Goal: Task Accomplishment & Management: Use online tool/utility

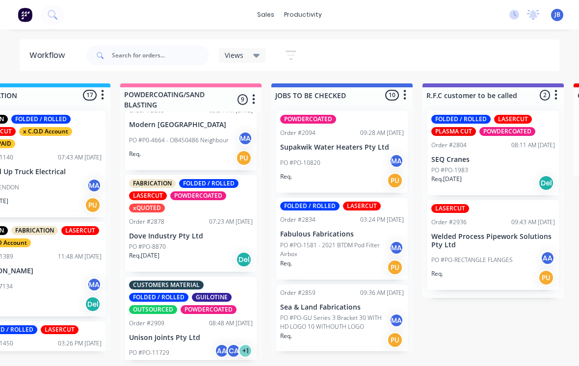
scroll to position [387, 0]
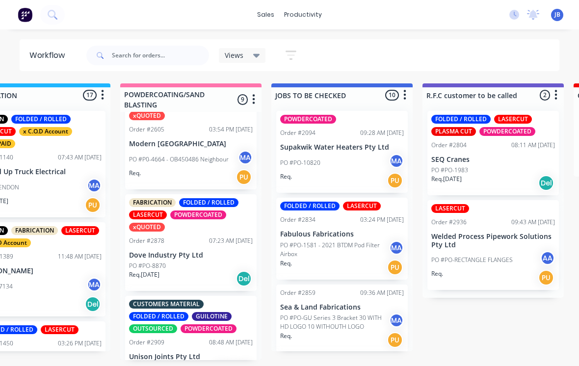
click at [188, 271] on div "Req. [DATE] Del" at bounding box center [191, 279] width 124 height 17
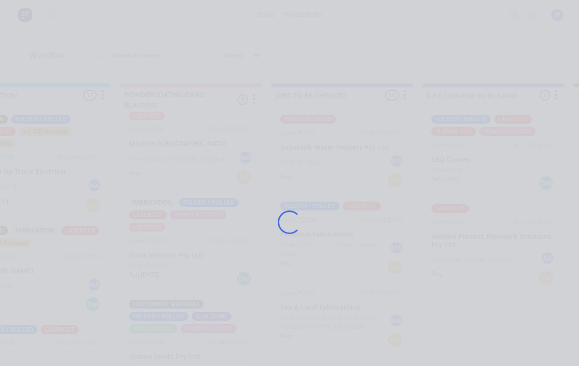
scroll to position [9, 0]
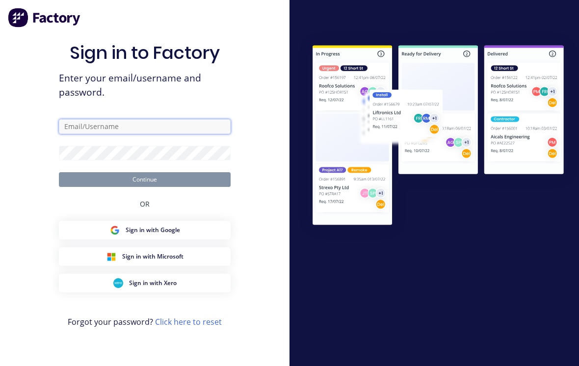
click at [169, 127] on input "text" at bounding box center [145, 126] width 172 height 15
type input "[EMAIL_ADDRESS][DOMAIN_NAME]"
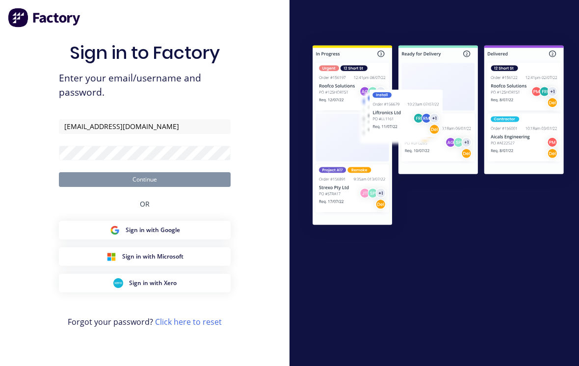
click at [145, 177] on button "Continue" at bounding box center [145, 179] width 172 height 15
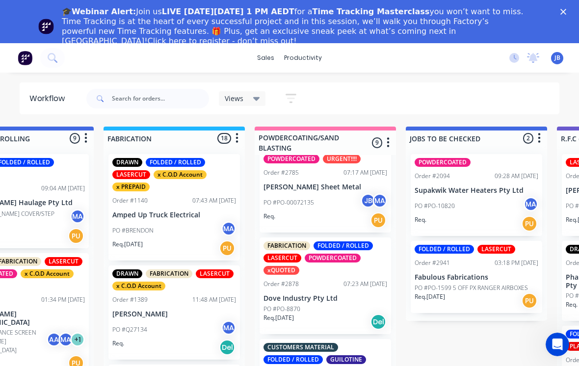
scroll to position [384, 0]
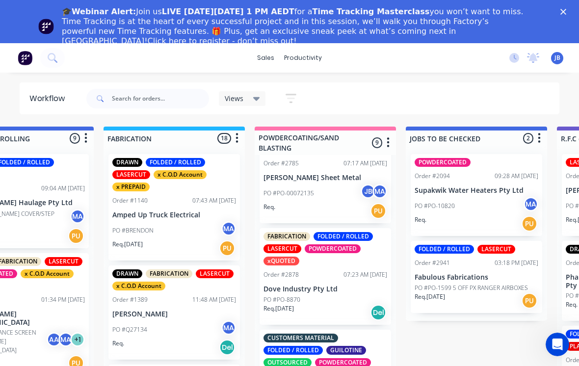
click at [325, 271] on div "Order #2878 07:23 AM [DATE]" at bounding box center [326, 275] width 124 height 9
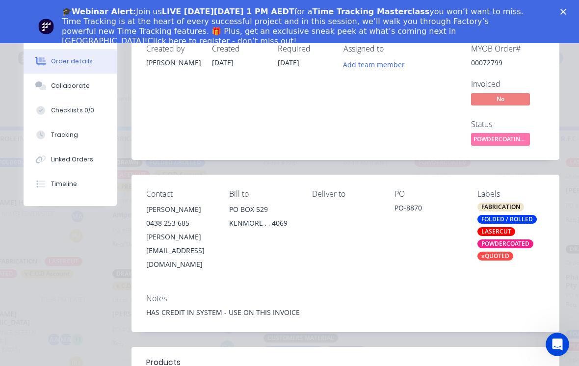
scroll to position [20, 0]
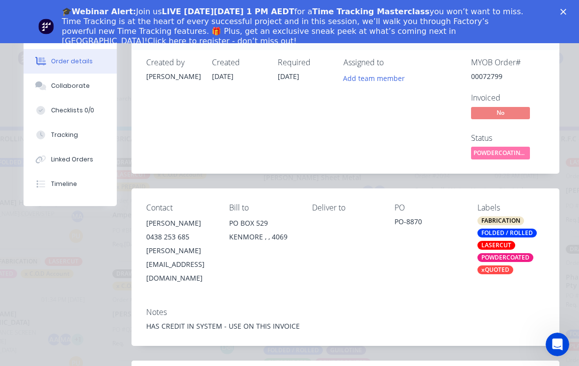
click at [93, 138] on button "Tracking" at bounding box center [70, 135] width 93 height 25
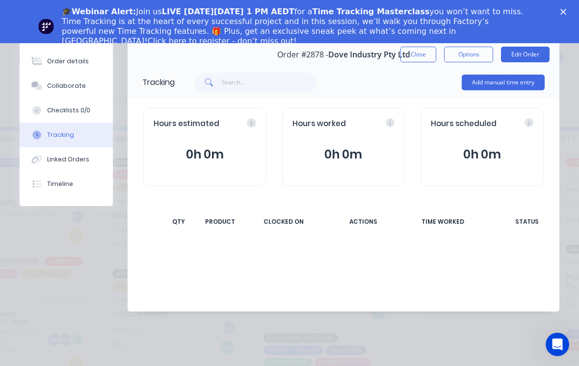
scroll to position [0, 0]
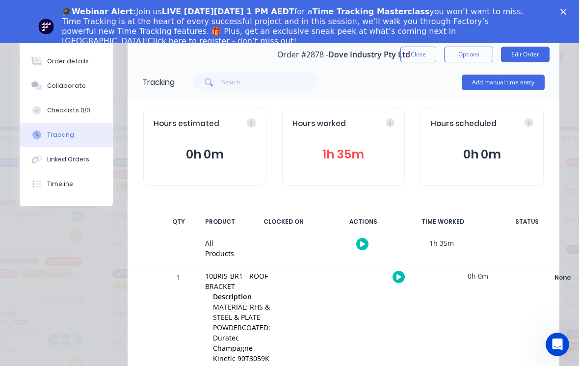
click at [362, 162] on button "1h 35m" at bounding box center [344, 154] width 103 height 19
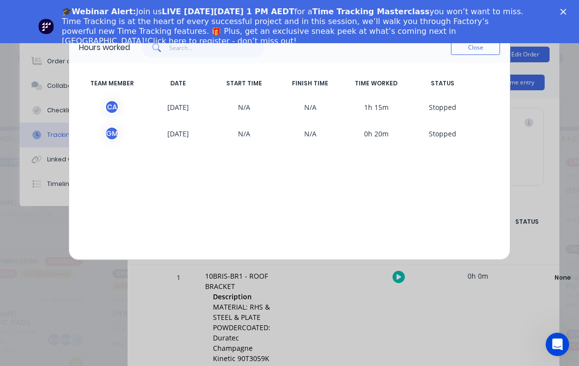
click at [558, 12] on div "🎓Webinar Alert: Join us LIVE [DATE][DATE] 1 PM AEDT for a Time Tracking Masterc…" at bounding box center [289, 26] width 579 height 45
click at [561, 13] on icon "Close" at bounding box center [564, 12] width 6 height 6
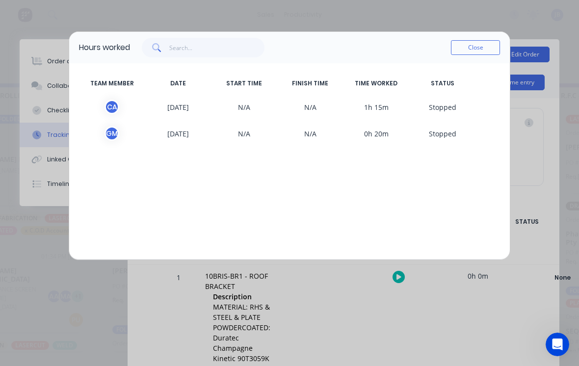
click at [483, 52] on button "Close" at bounding box center [475, 47] width 49 height 15
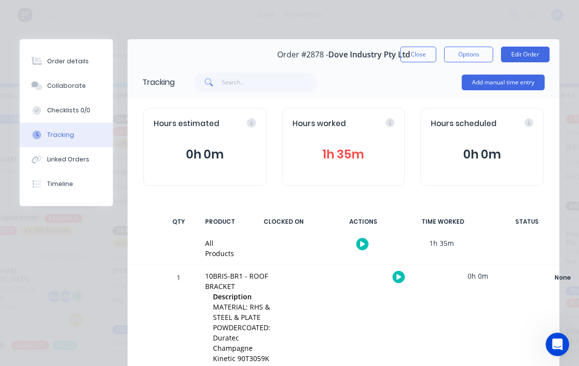
click at [508, 81] on button "Add manual time entry" at bounding box center [503, 83] width 83 height 16
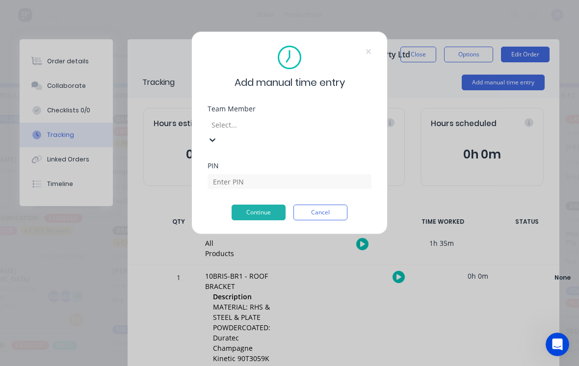
scroll to position [0, 673]
type input "[PERSON_NAME]"
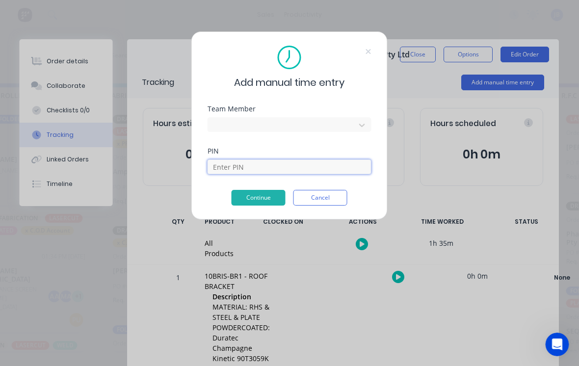
click at [216, 164] on input at bounding box center [290, 167] width 164 height 15
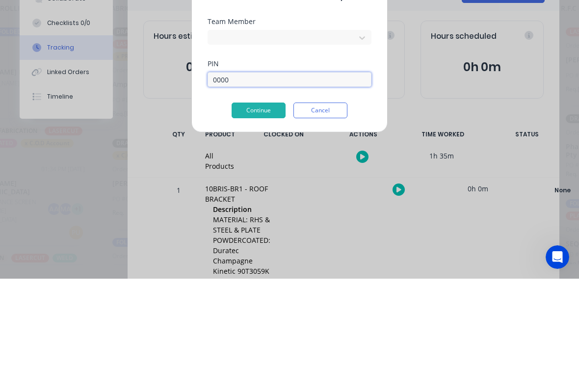
type input "0000"
click at [248, 190] on button "Continue" at bounding box center [259, 198] width 54 height 16
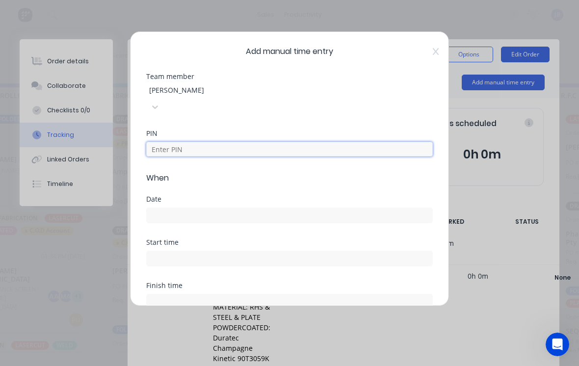
click at [167, 142] on input at bounding box center [289, 149] width 287 height 15
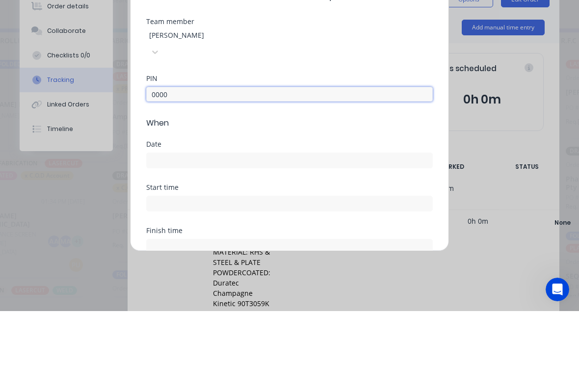
click at [170, 208] on input at bounding box center [290, 215] width 286 height 15
type input "0000"
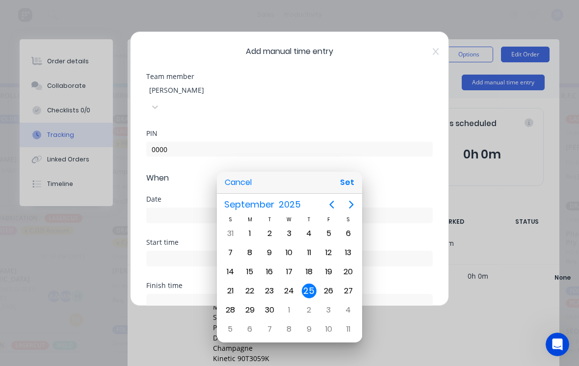
click at [287, 288] on div "24" at bounding box center [289, 291] width 15 height 15
click at [356, 182] on button "Set" at bounding box center [347, 183] width 22 height 18
type input "[DATE]"
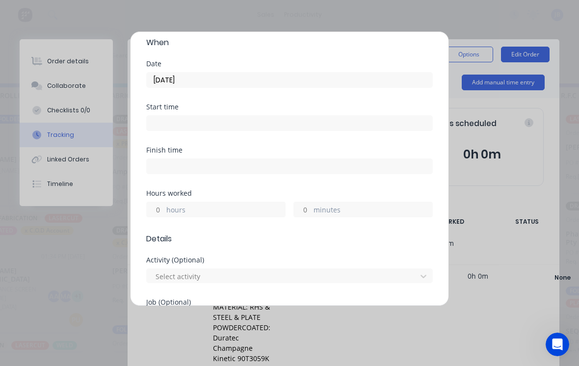
scroll to position [136, 0]
click at [316, 204] on label "minutes" at bounding box center [373, 210] width 119 height 12
click at [311, 202] on input "minutes" at bounding box center [302, 209] width 17 height 15
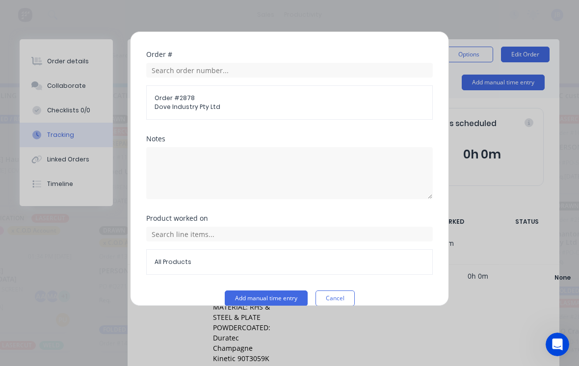
scroll to position [516, 0]
type input "45"
click at [270, 291] on button "Add manual time entry" at bounding box center [266, 299] width 83 height 16
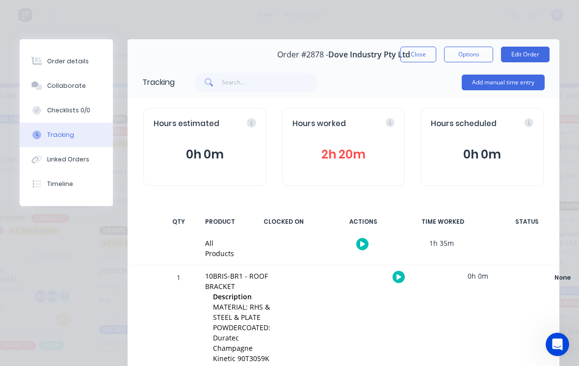
click at [66, 99] on button "Checklists 0/0" at bounding box center [66, 110] width 93 height 25
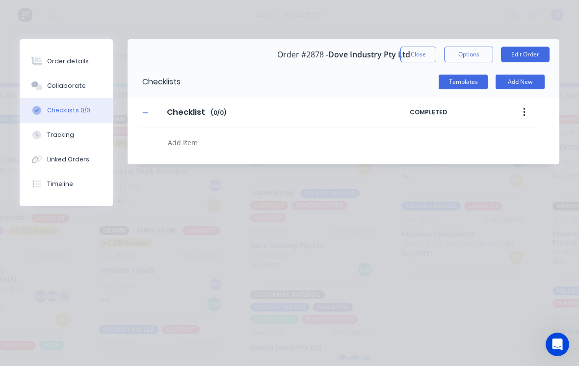
click at [66, 98] on button "Checklists 0/0" at bounding box center [66, 110] width 93 height 25
click at [61, 95] on button "Collaborate" at bounding box center [66, 86] width 93 height 25
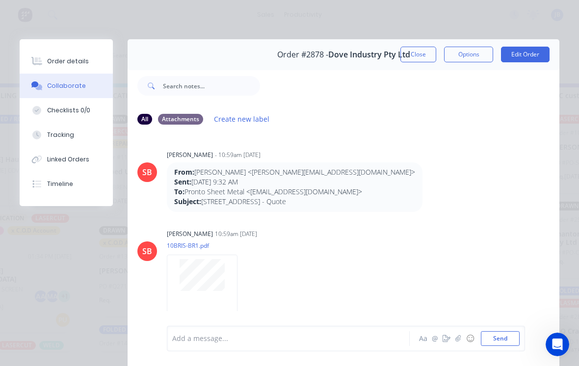
click at [457, 339] on icon "button" at bounding box center [459, 338] width 6 height 7
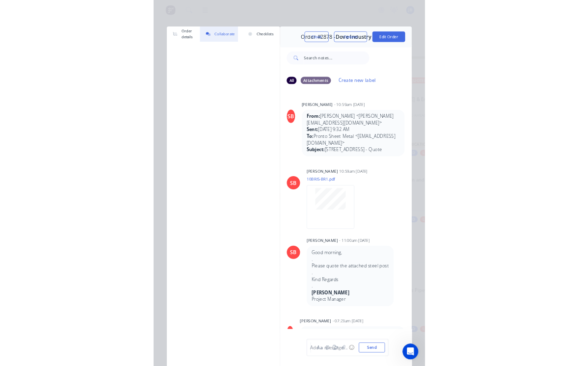
scroll to position [9, 687]
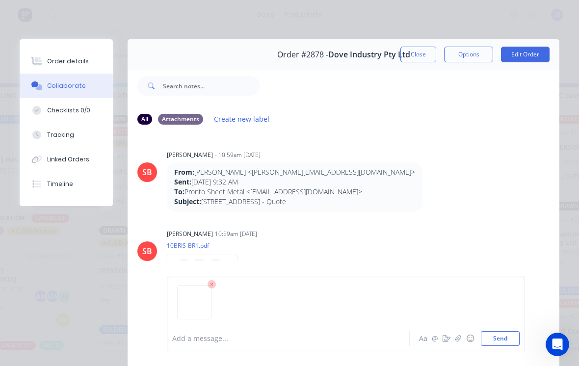
click at [191, 336] on div at bounding box center [291, 339] width 237 height 10
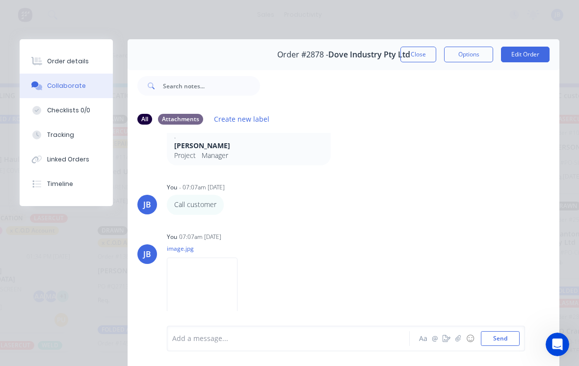
scroll to position [559, 0]
click at [418, 57] on button "Close" at bounding box center [419, 55] width 36 height 16
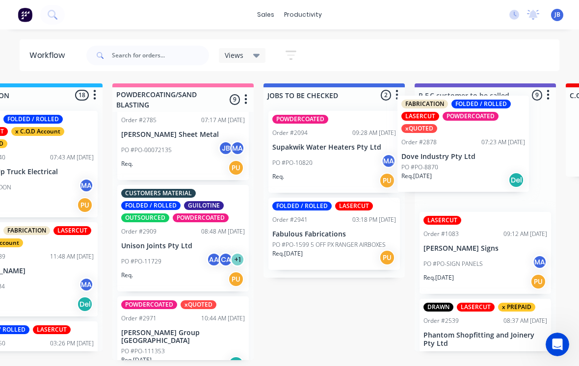
scroll to position [9, 818]
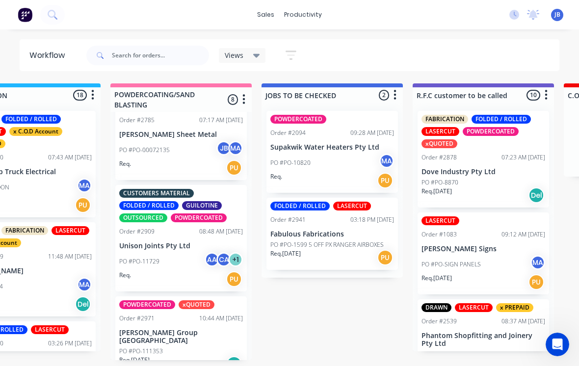
click at [187, 252] on div "PO #PO-11729 AA CA + 1" at bounding box center [181, 261] width 124 height 19
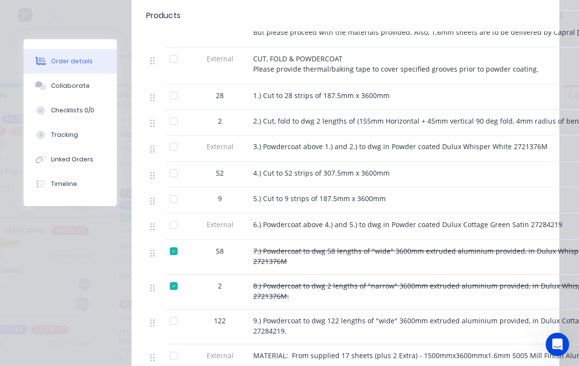
scroll to position [582, 0]
